Goal: Task Accomplishment & Management: Manage account settings

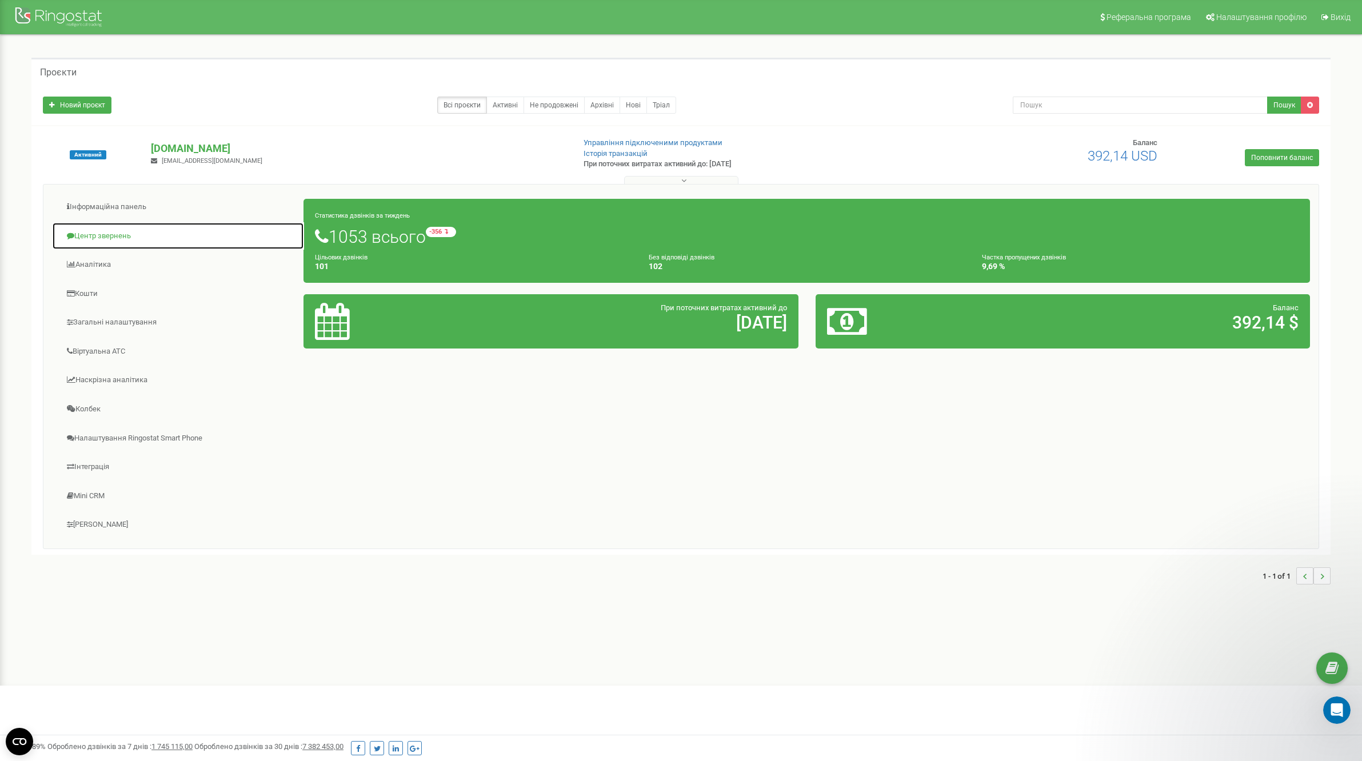
click at [105, 226] on link "Центр звернень" at bounding box center [178, 236] width 252 height 28
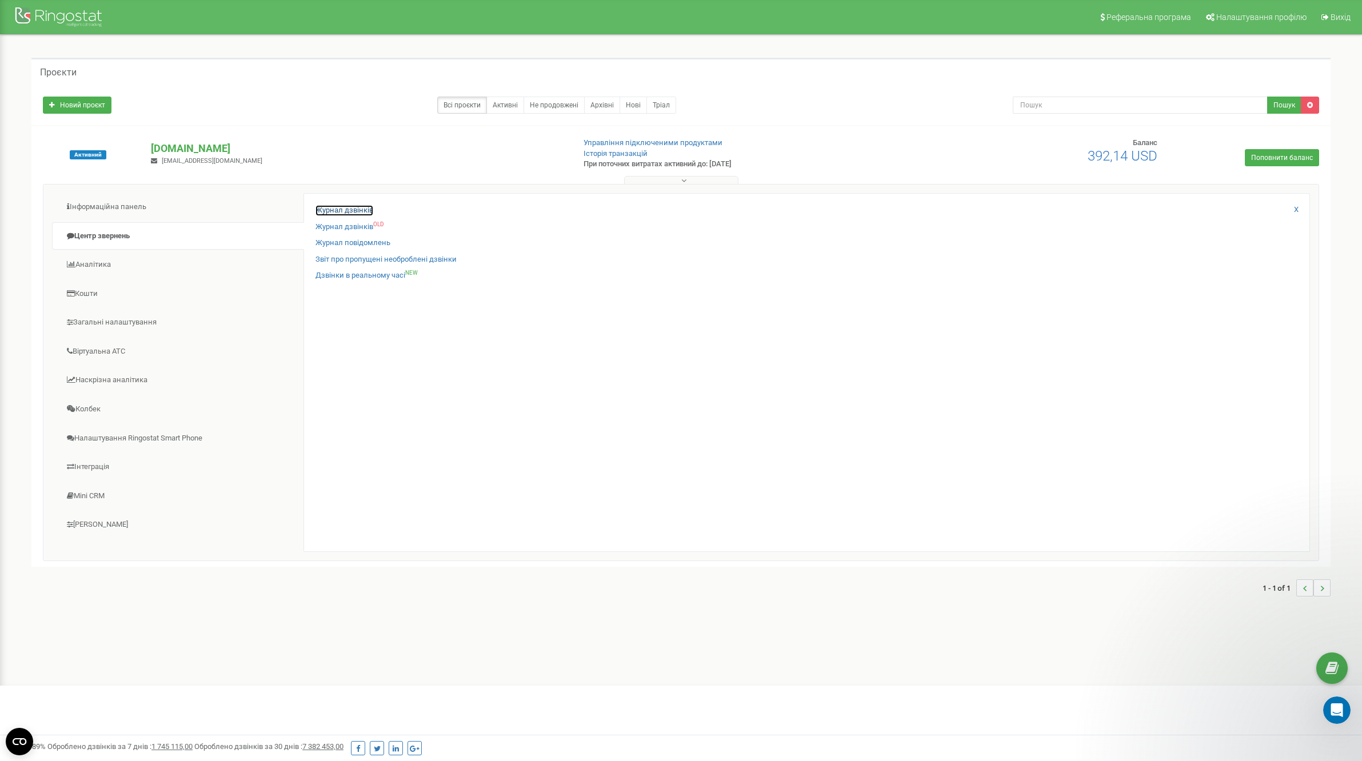
click at [333, 212] on link "Журнал дзвінків" at bounding box center [345, 210] width 58 height 11
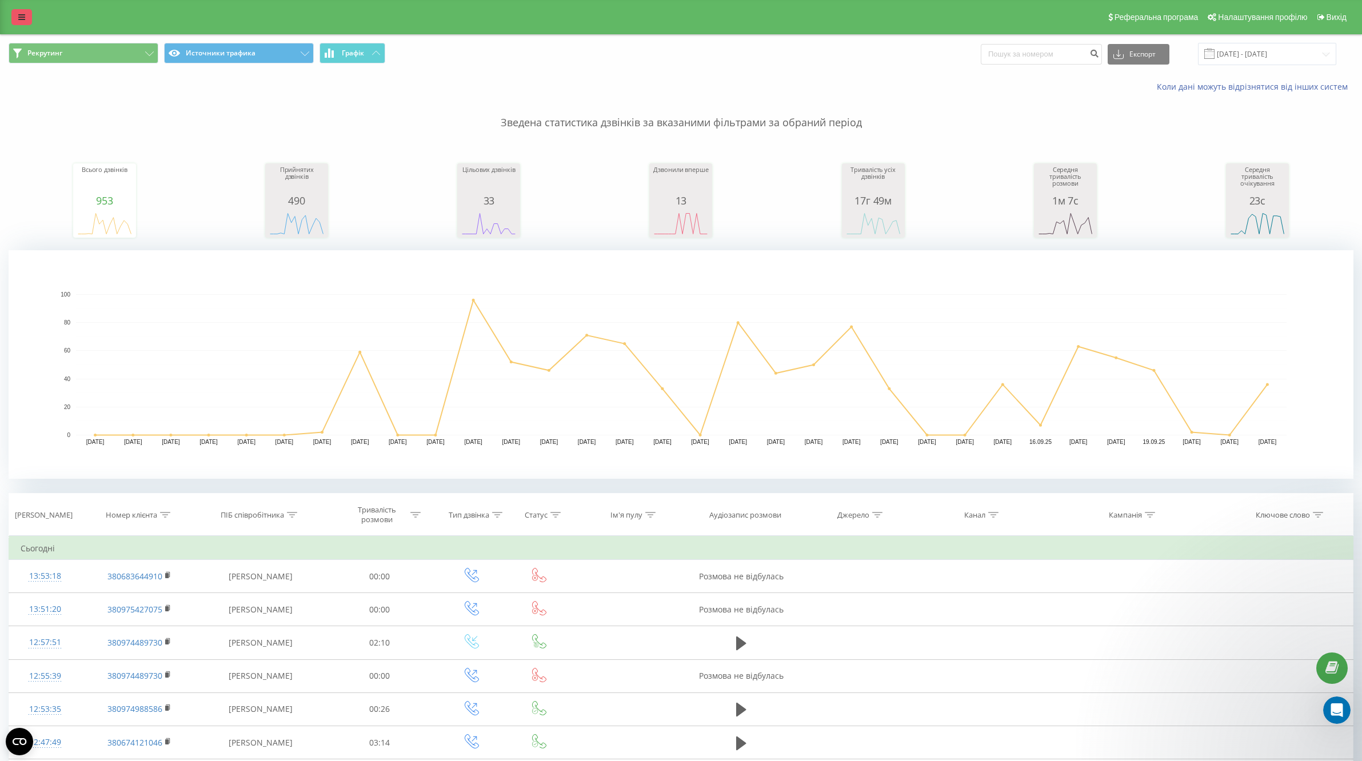
click at [11, 14] on link at bounding box center [21, 17] width 21 height 16
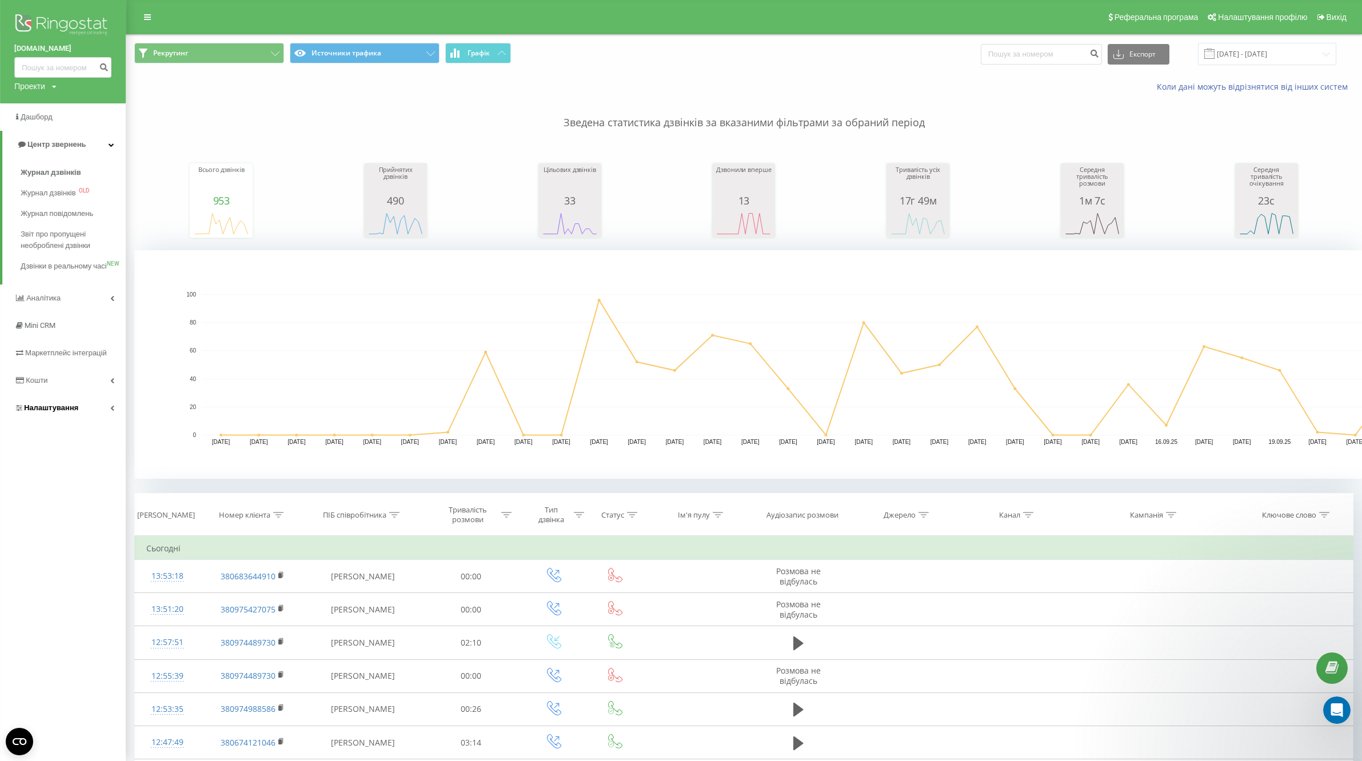
click at [65, 412] on span "Налаштування" at bounding box center [51, 408] width 54 height 9
click at [106, 306] on link "Загальні налаштування" at bounding box center [73, 317] width 105 height 35
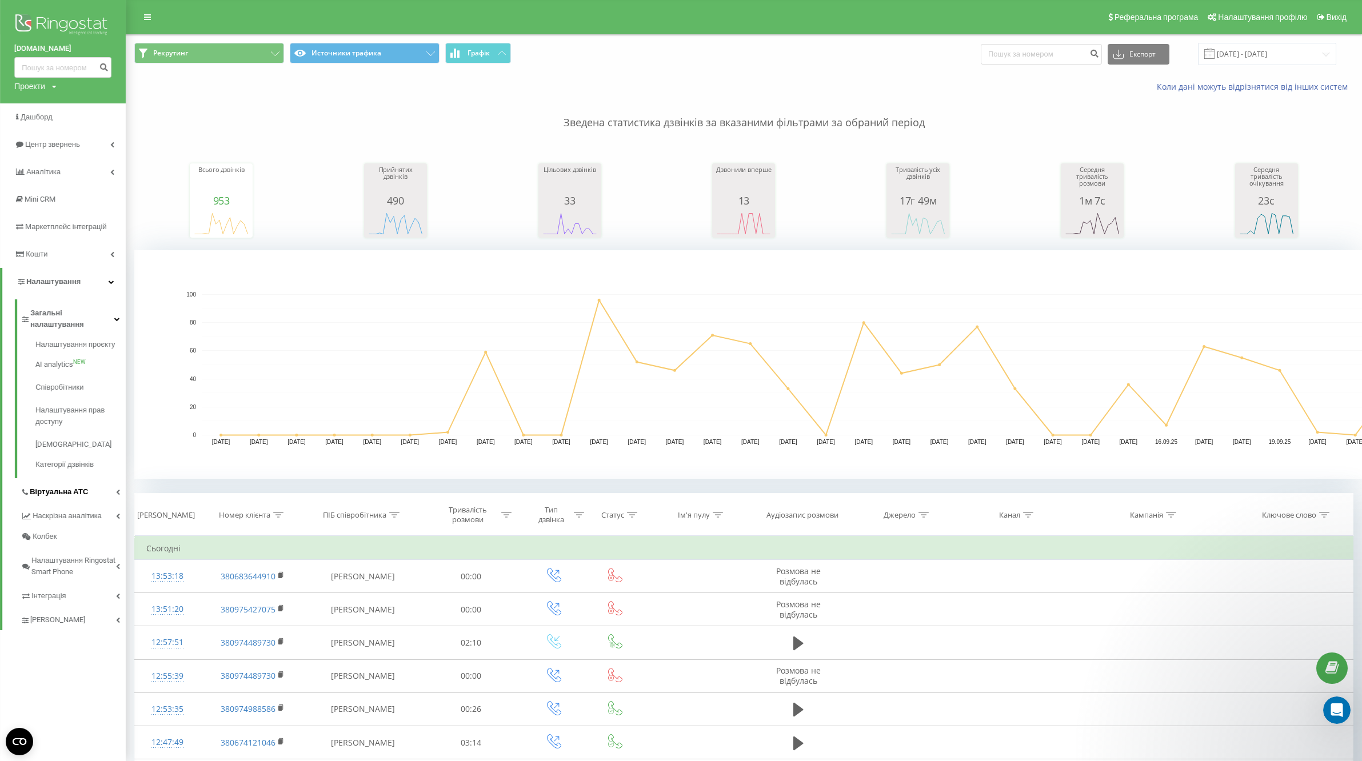
click at [97, 483] on link "Віртуальна АТС" at bounding box center [73, 490] width 105 height 24
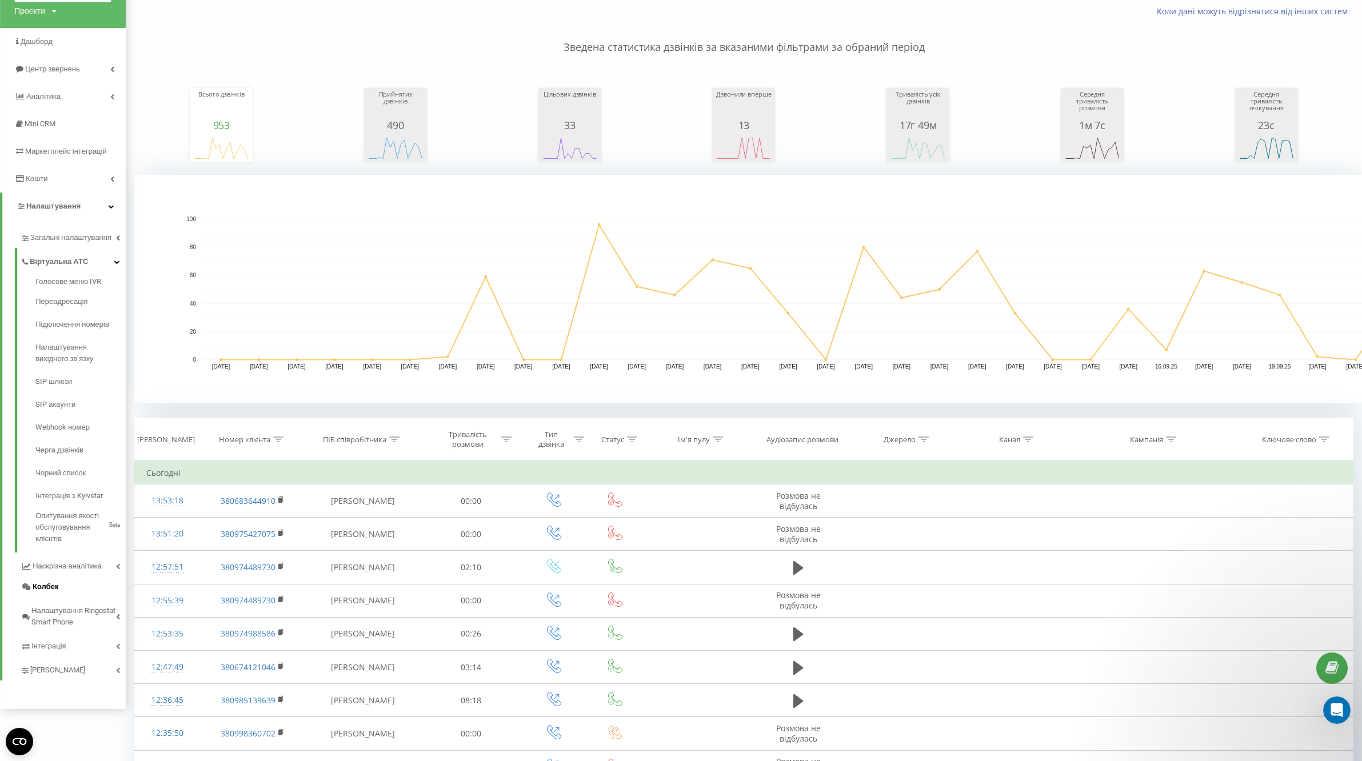
scroll to position [77, 0]
click at [84, 664] on link "[PERSON_NAME]" at bounding box center [73, 667] width 105 height 24
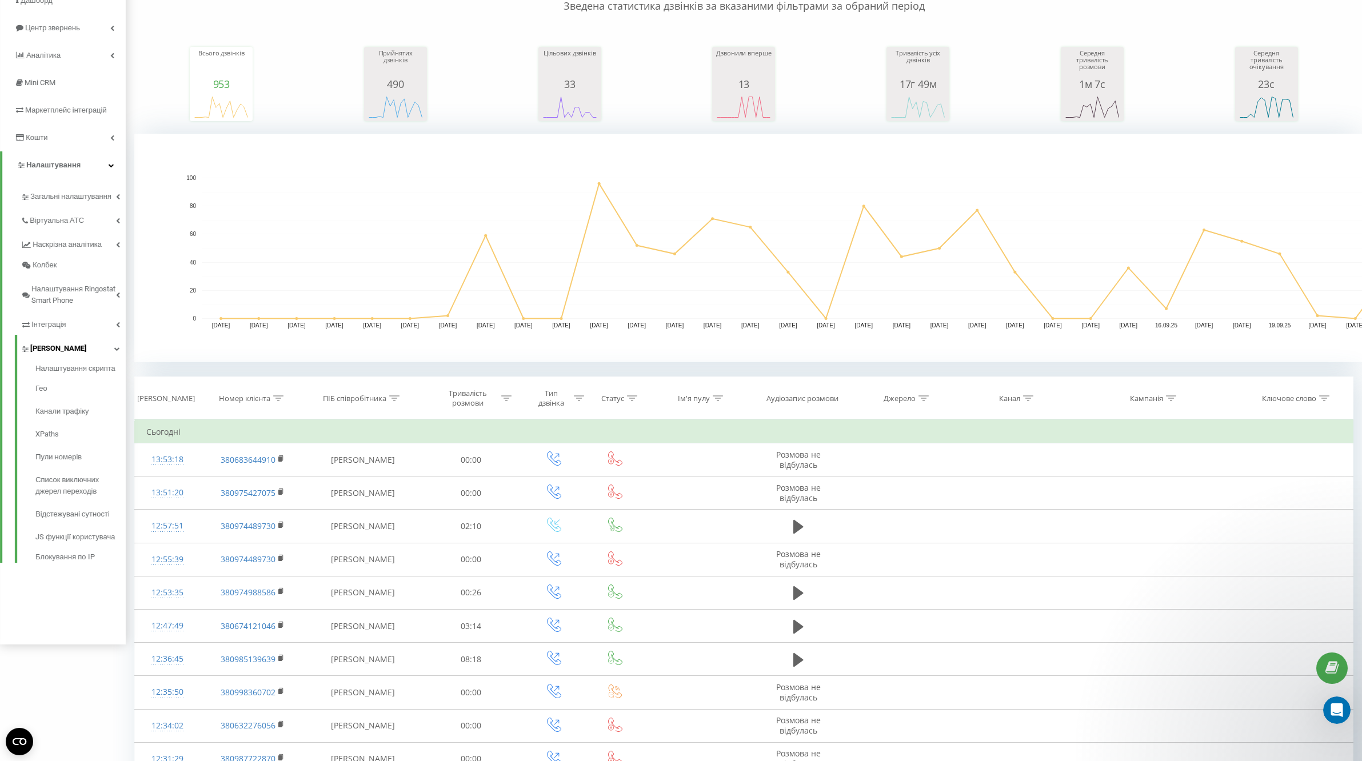
scroll to position [133, 0]
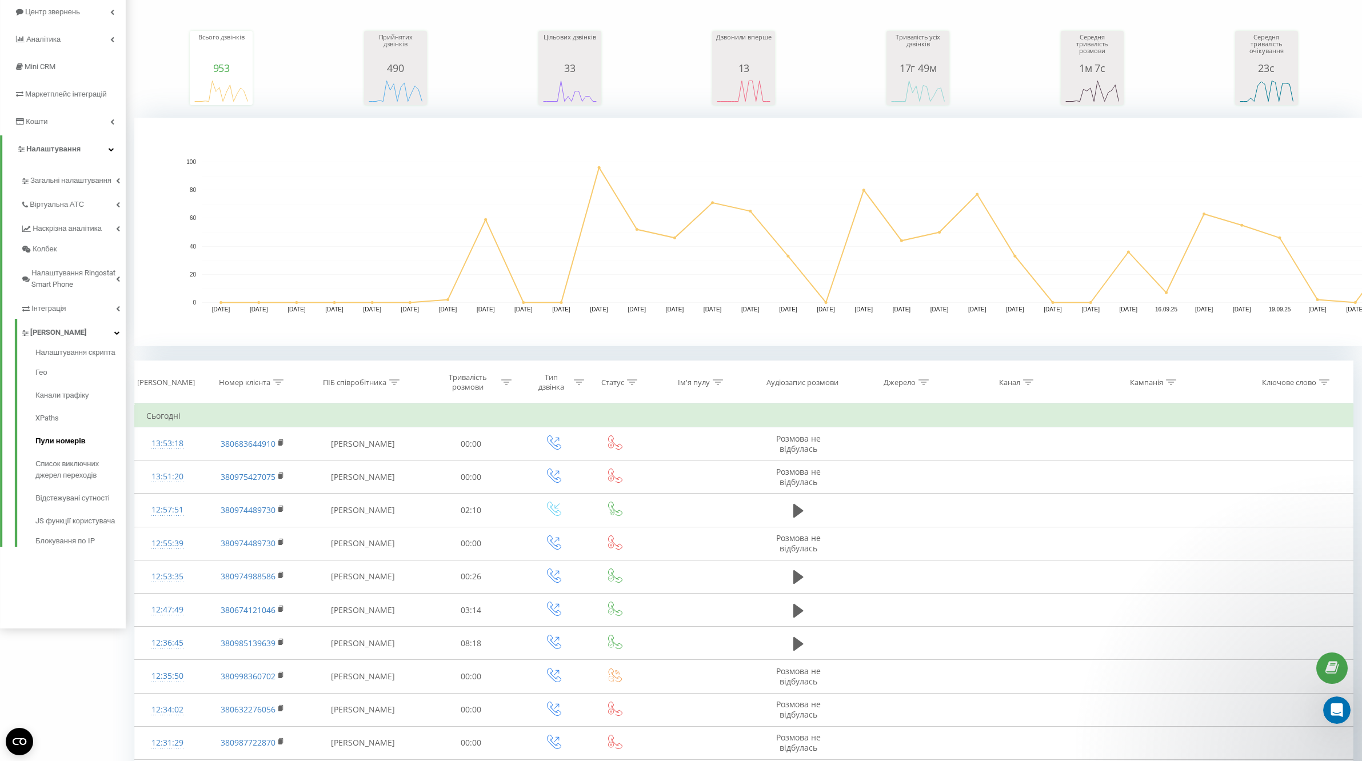
click at [74, 451] on link "Пули номерів" at bounding box center [80, 441] width 90 height 23
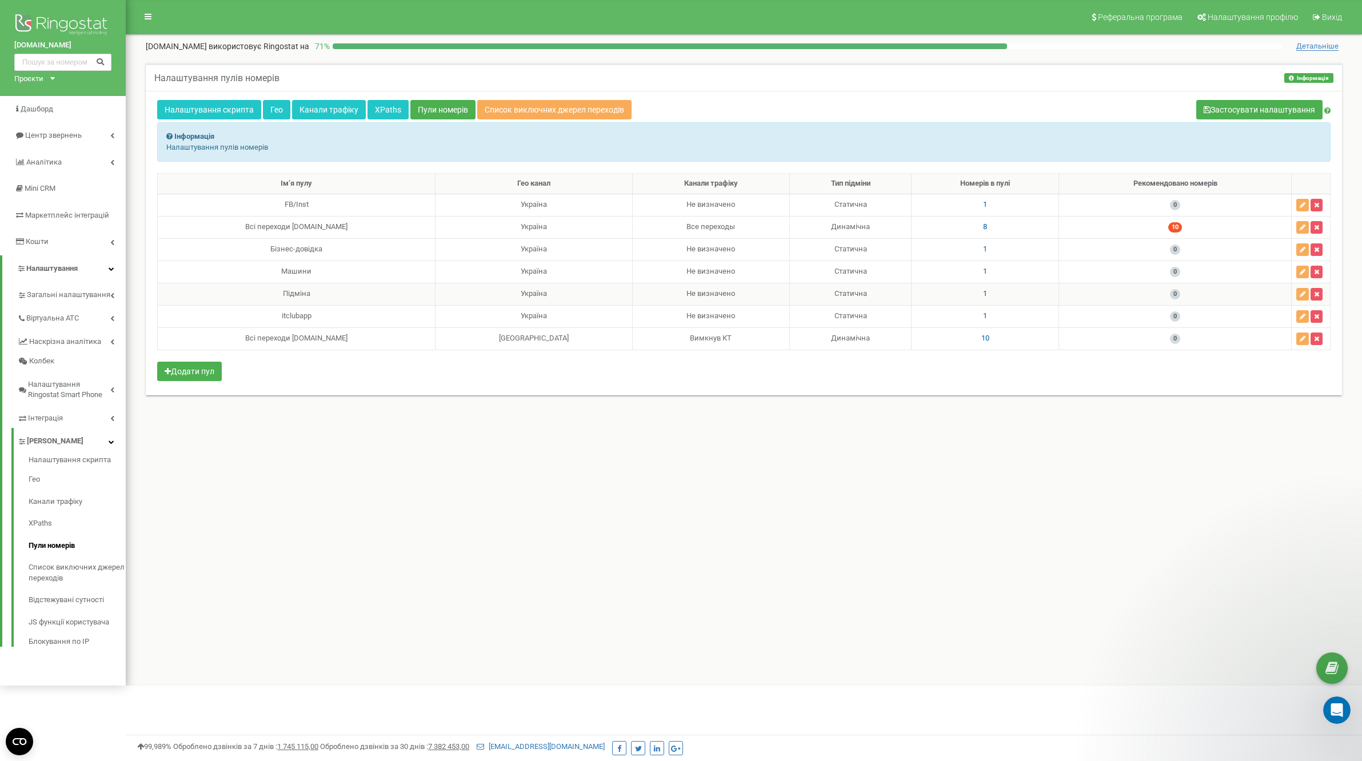
click at [983, 295] on span "1" at bounding box center [985, 293] width 4 height 9
drag, startPoint x: 839, startPoint y: 458, endPoint x: 839, endPoint y: 430, distance: 28.6
click at [839, 458] on div "Реферальна програма Налаштування профілю Вихід chystota.ua використовує Ringost…" at bounding box center [744, 359] width 1236 height 718
click at [859, 165] on div "Налаштування скрипта Гео Канали трафіку XPaths Пули номерів Список виключних дж…" at bounding box center [744, 243] width 1196 height 305
click at [925, 223] on icon at bounding box center [924, 221] width 6 height 8
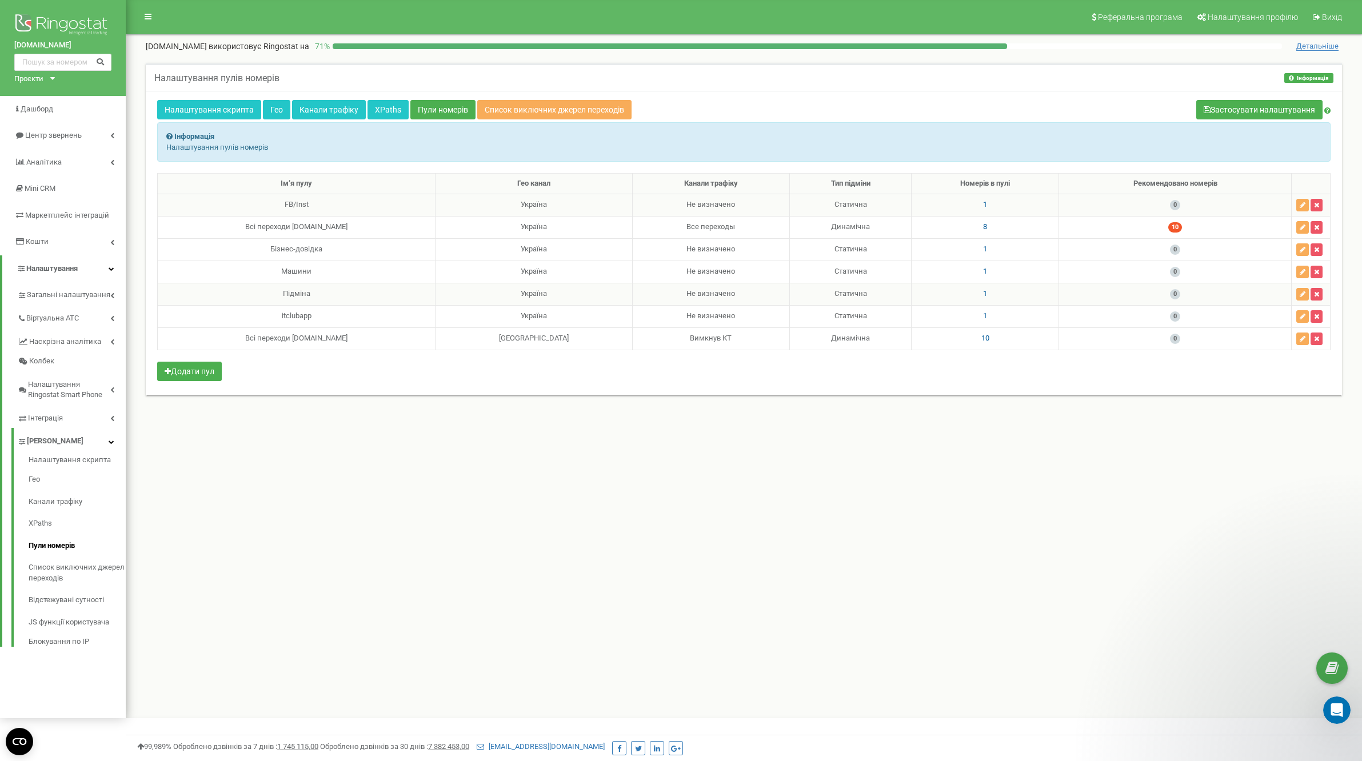
click at [983, 207] on span "1" at bounding box center [985, 204] width 4 height 9
click at [601, 481] on div "Реферальна програма Налаштування профілю Вихід chystota.ua використовує Ringost…" at bounding box center [744, 359] width 1236 height 718
click at [666, 364] on div "Ім‘я пулу Гео канал Канали трафіку Тип підміни Номерів в пулі Рекомендовано ном…" at bounding box center [743, 278] width 1173 height 211
click at [920, 130] on div "Номерів в пулі Додавання номерів Пули номерів Вибрати все 380731637086 38073122…" at bounding box center [848, 158] width 169 height 77
click at [925, 133] on icon at bounding box center [924, 132] width 6 height 8
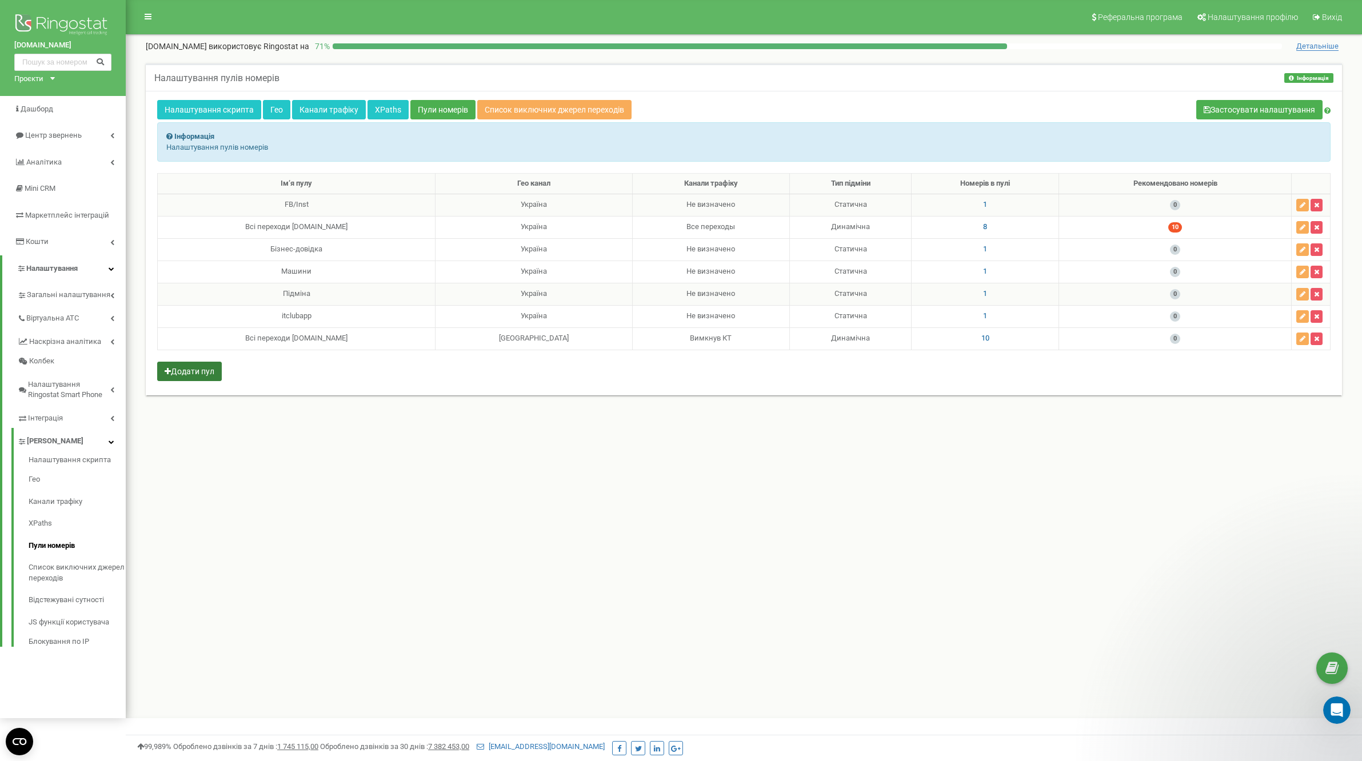
click at [205, 365] on button "Додати пул" at bounding box center [189, 371] width 65 height 19
select select "6813"
select select "1"
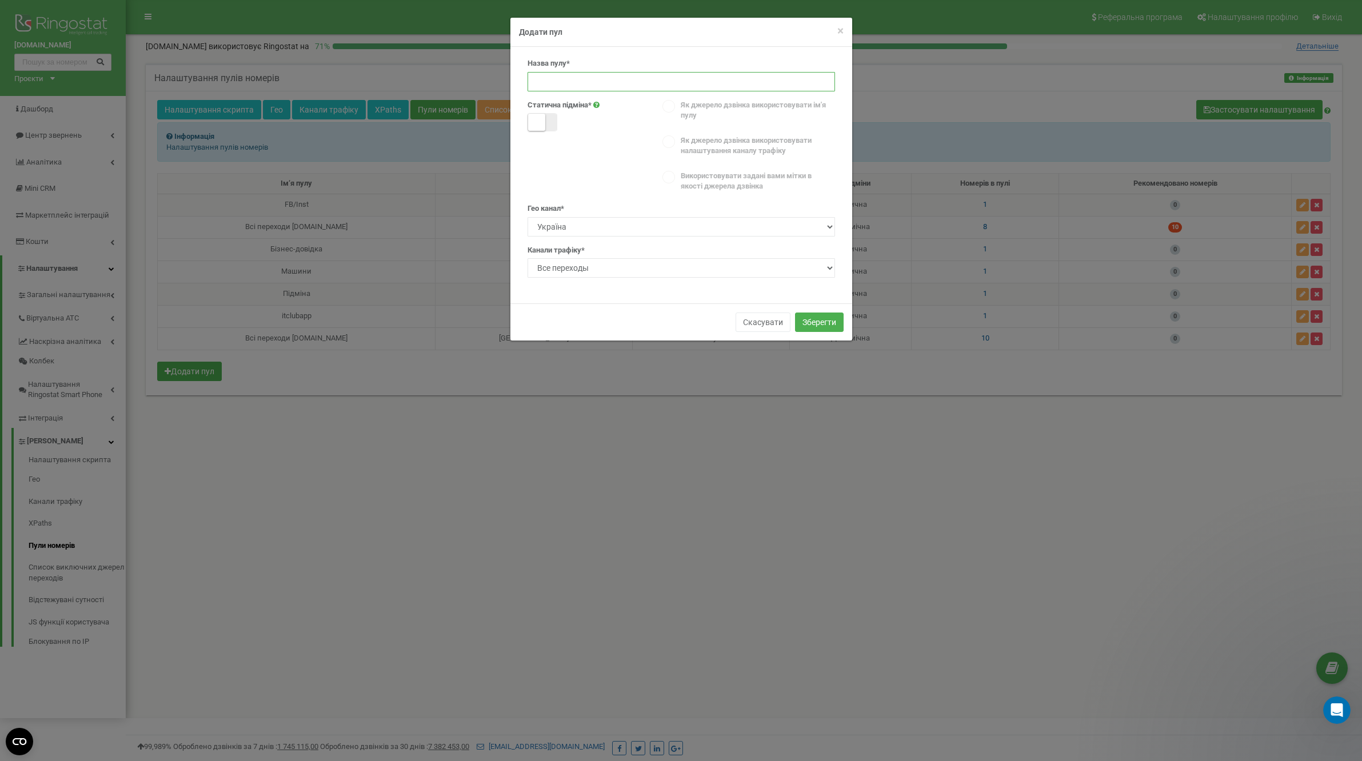
click at [582, 82] on input at bounding box center [682, 81] width 308 height 19
type input "П"
type input "Google my business"
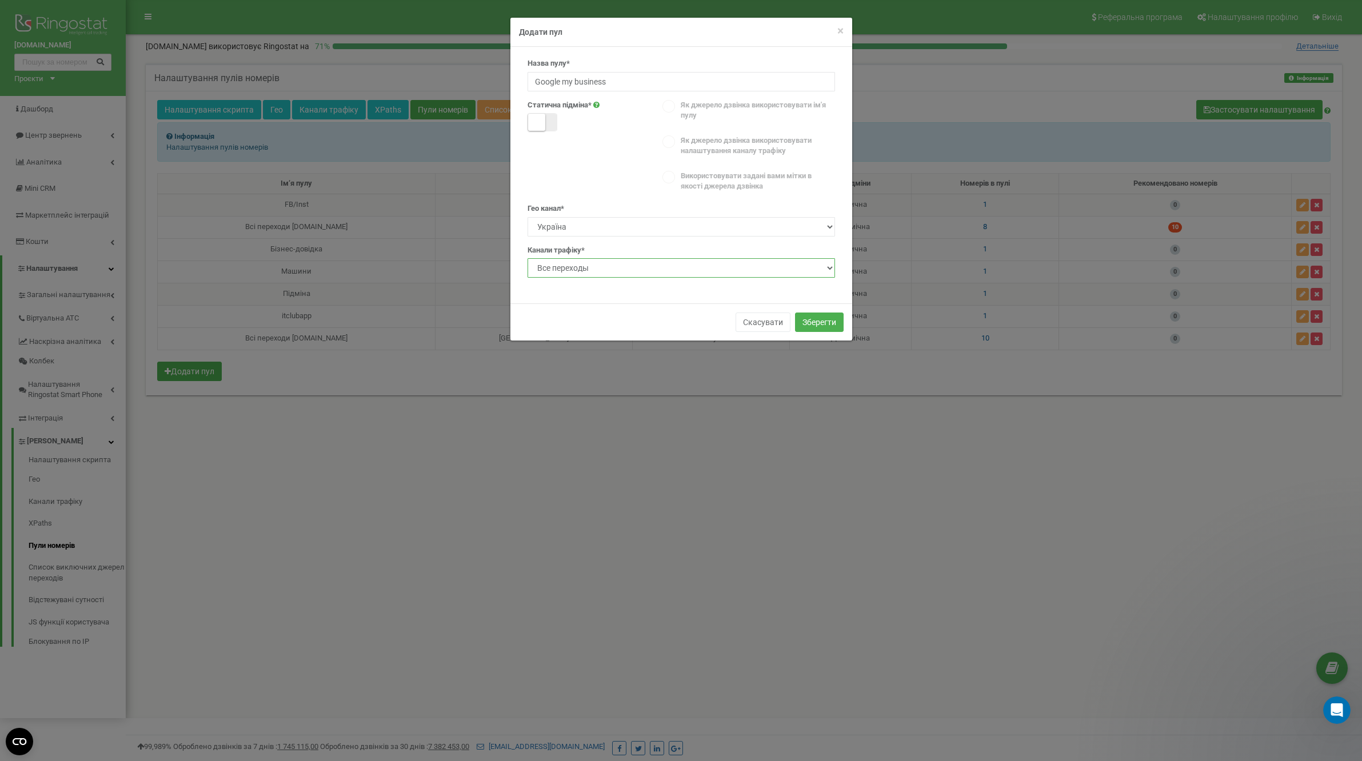
click at [706, 269] on select "Не визначено Все переходы Вимкнув КТ" at bounding box center [682, 267] width 308 height 19
click at [765, 318] on button "Скасувати" at bounding box center [763, 322] width 55 height 19
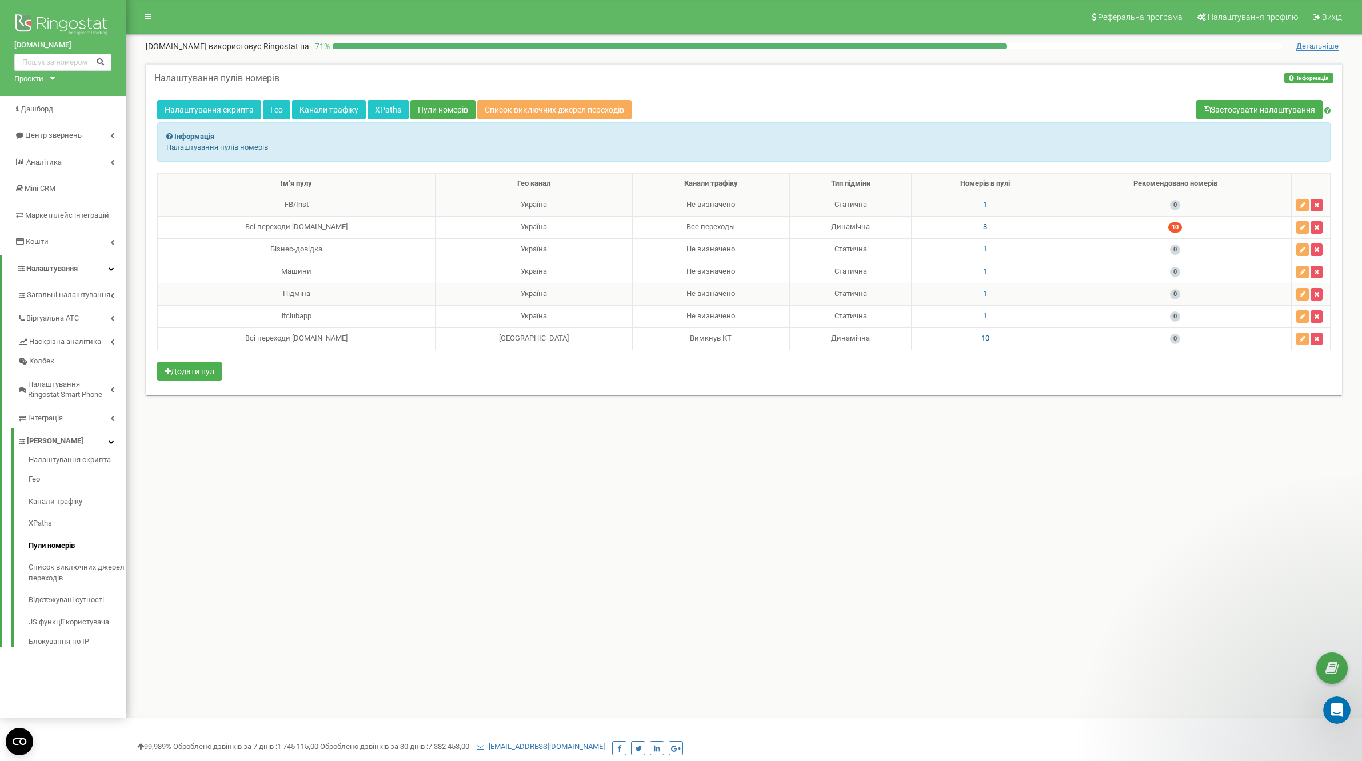
click at [702, 478] on div "Реферальна програма Налаштування профілю Вихід chystota.ua використовує Ringost…" at bounding box center [744, 359] width 1236 height 718
